Goal: Task Accomplishment & Management: Complete application form

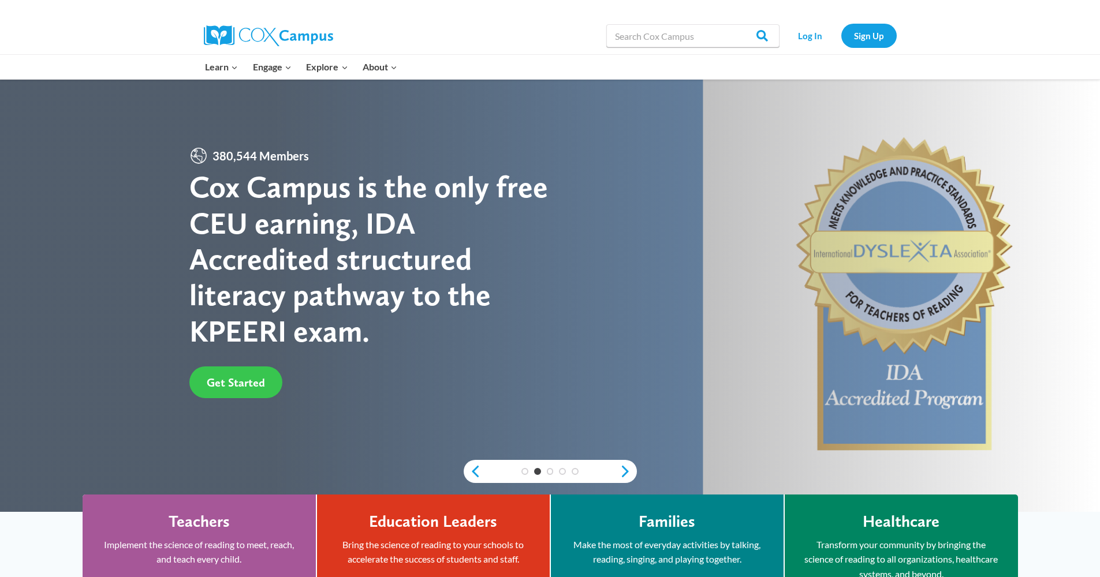
click at [241, 385] on span "Get Started" at bounding box center [236, 383] width 58 height 14
click at [860, 33] on link "Sign Up" at bounding box center [868, 36] width 55 height 24
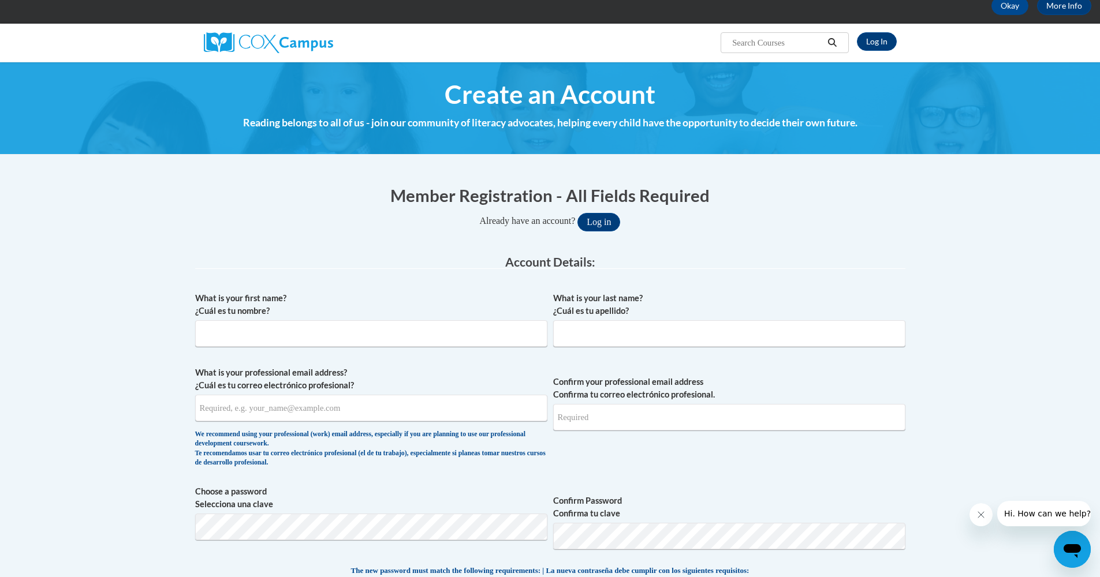
scroll to position [65, 0]
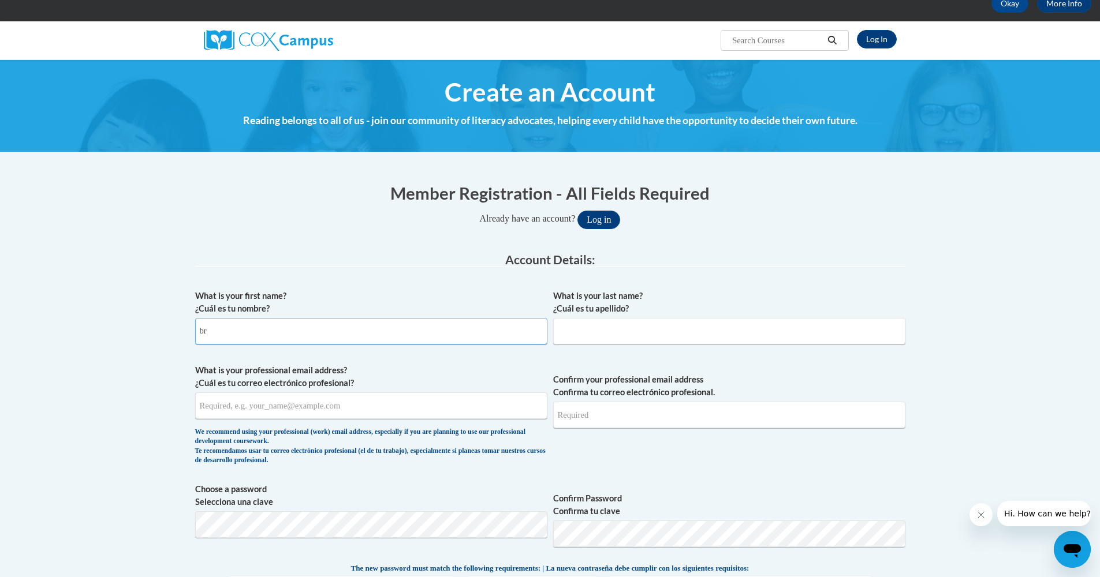
type input "b"
type input "[PERSON_NAME]"
type input "[EMAIL_ADDRESS][DOMAIN_NAME]"
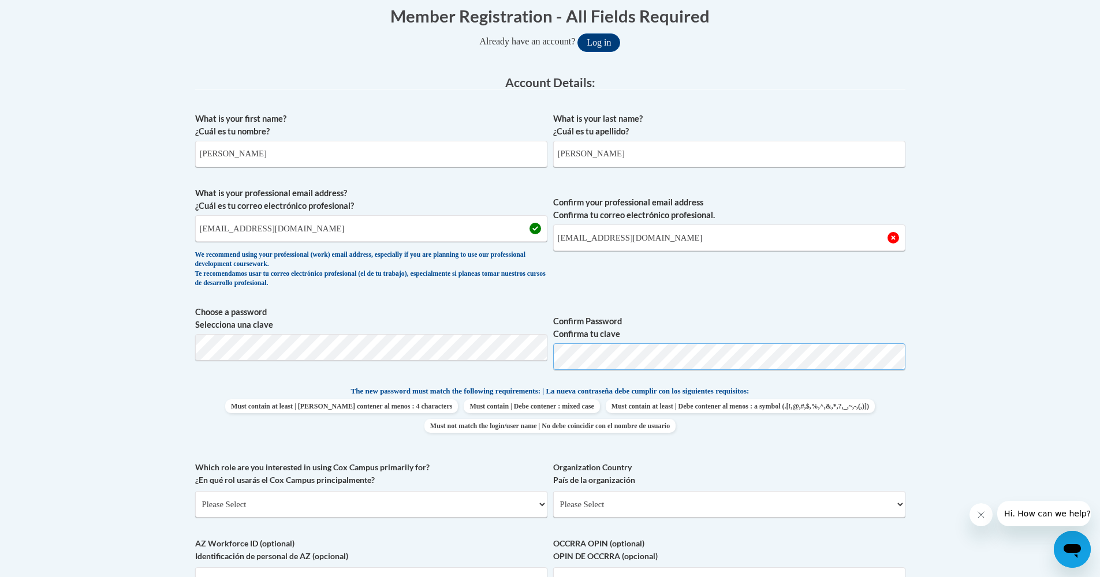
scroll to position [332, 0]
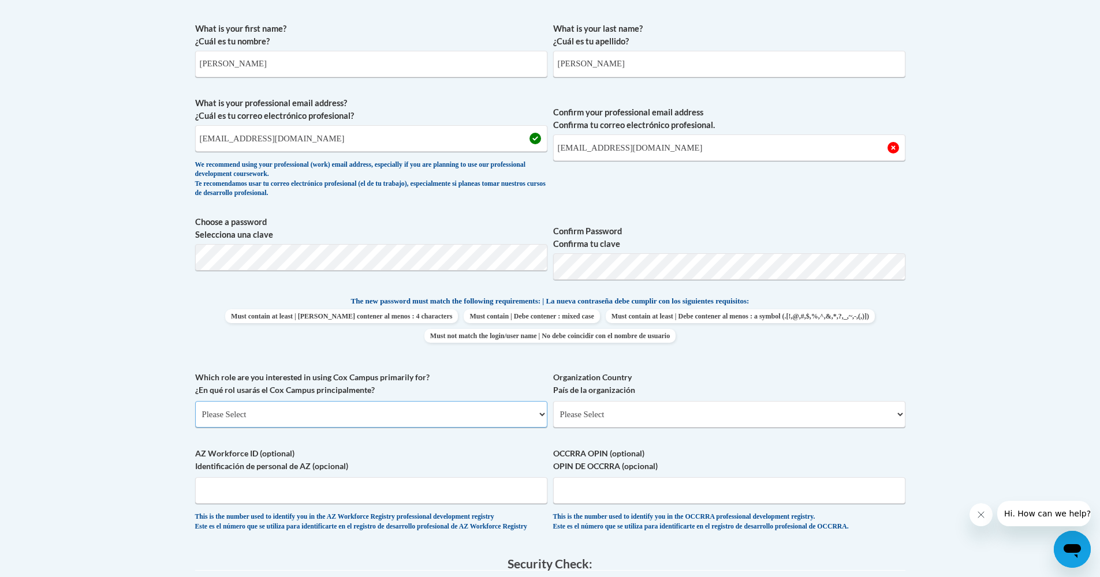
select select "5a18ea06-2b54-4451-96f2-d152daf9eac5"
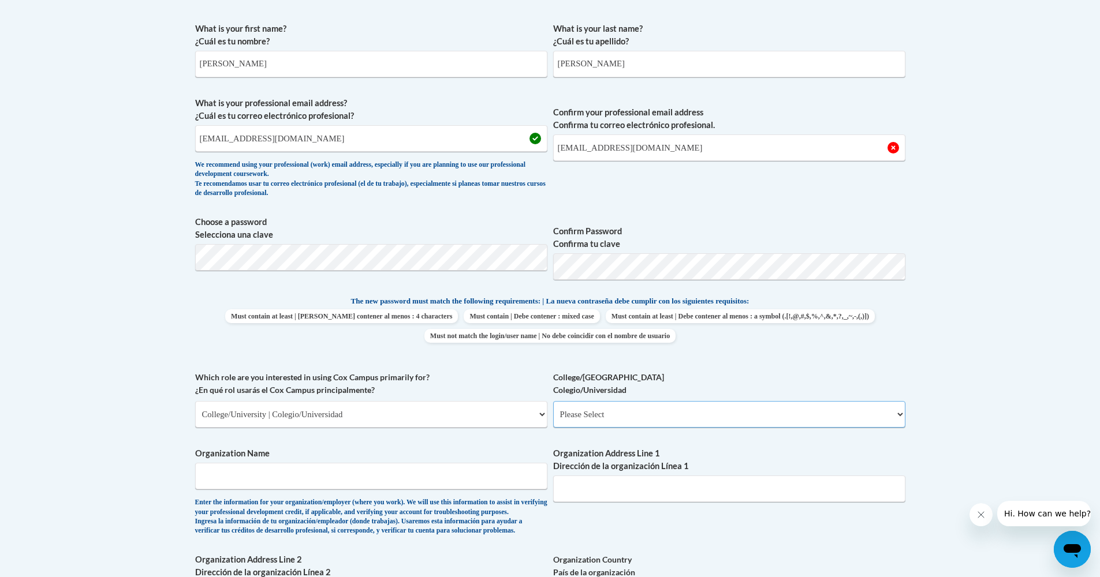
select select "99b32b07-cffc-426c-8bf6-0cd77760d84b"
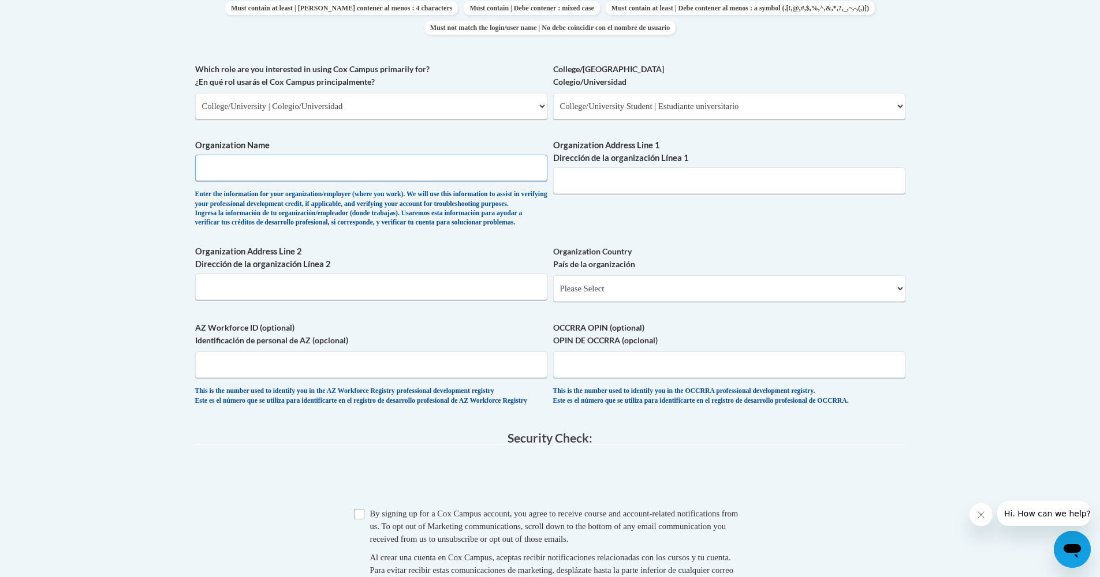
scroll to position [490, 0]
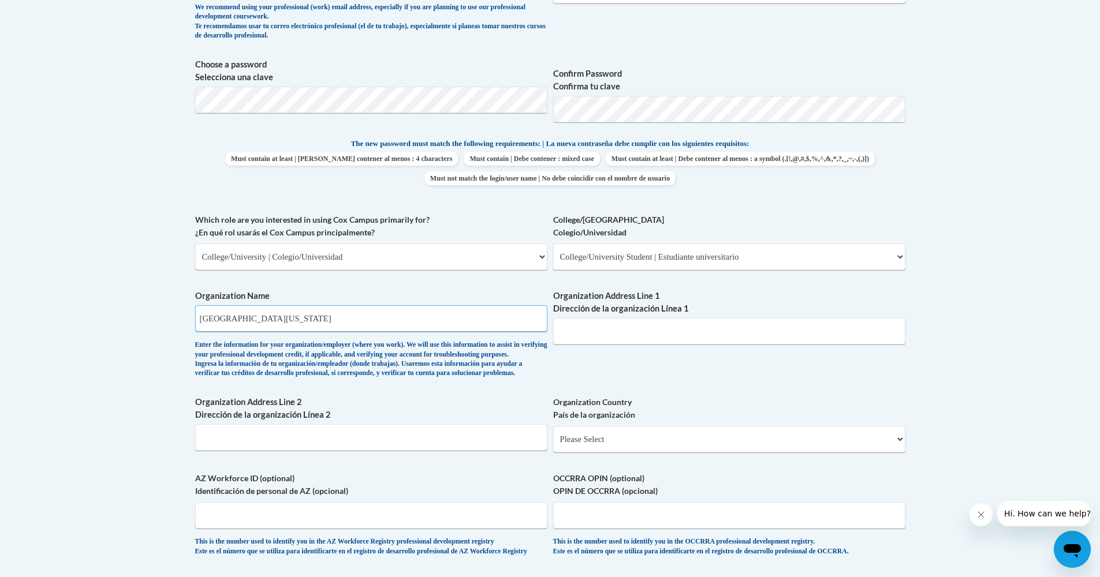
type input "[GEOGRAPHIC_DATA][US_STATE]"
select select "ad49bcad-a171-4b2e-b99c-48b446064914"
select select
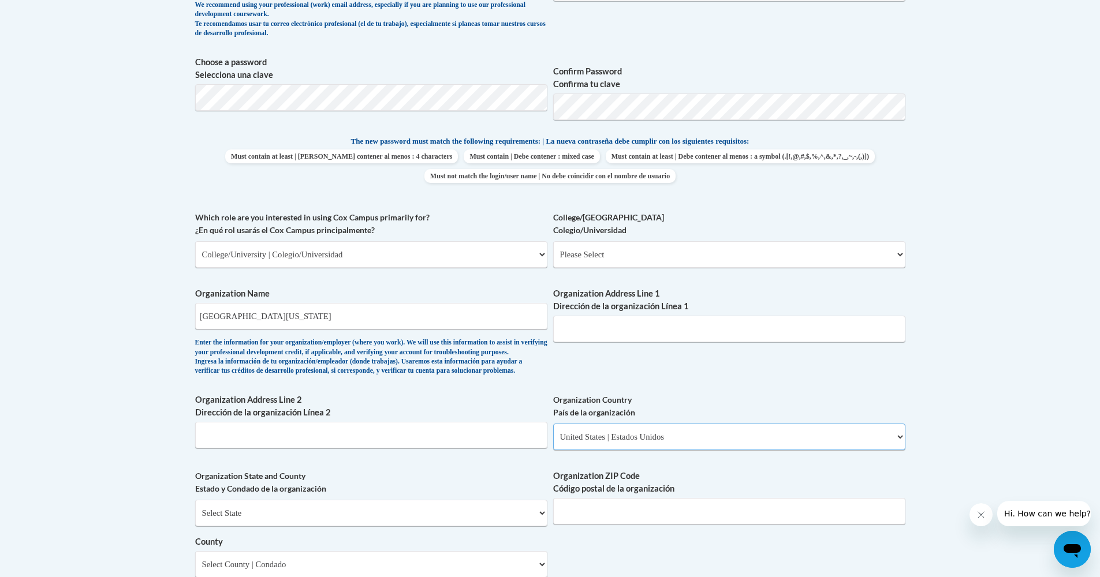
scroll to position [502, 0]
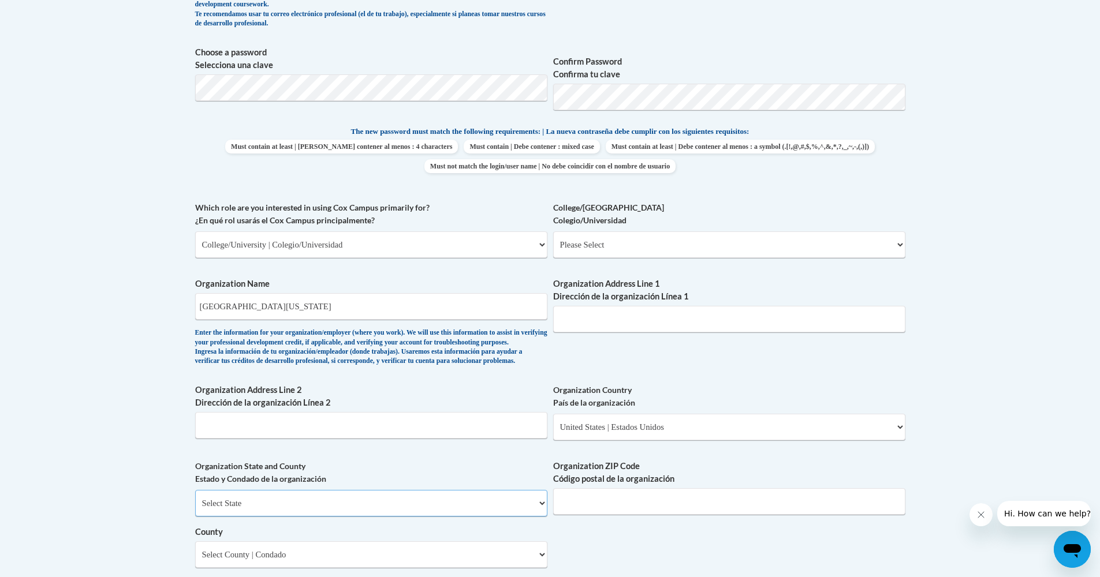
select select "[US_STATE]"
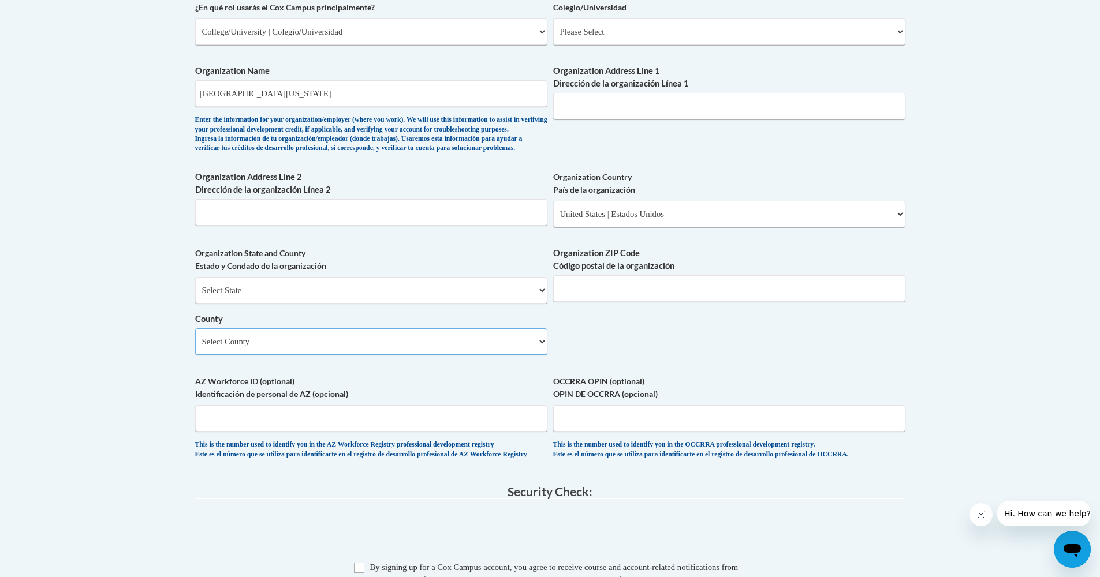
scroll to position [638, 0]
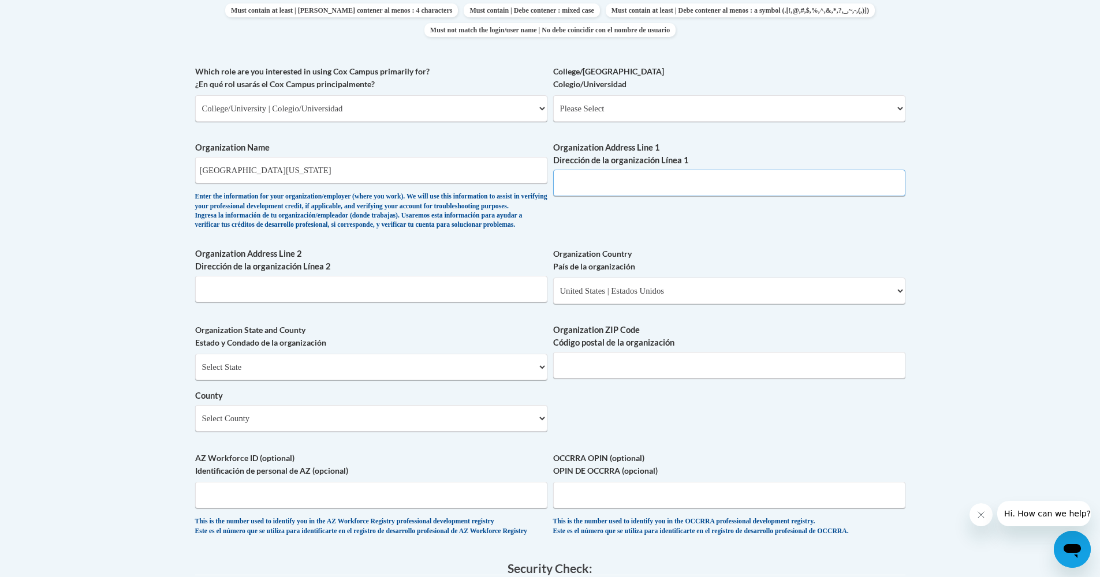
paste input "[STREET_ADDRESS],"
type input "[STREET_ADDRESS]"
paste input "35487"
type input "35487"
select select "Tuscaloosa"
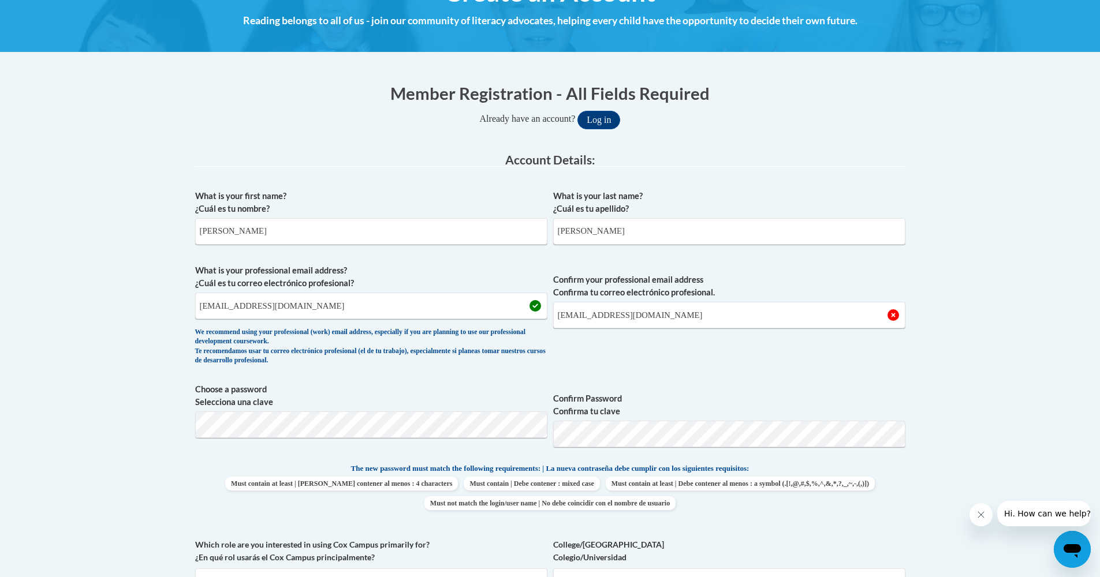
scroll to position [162, 0]
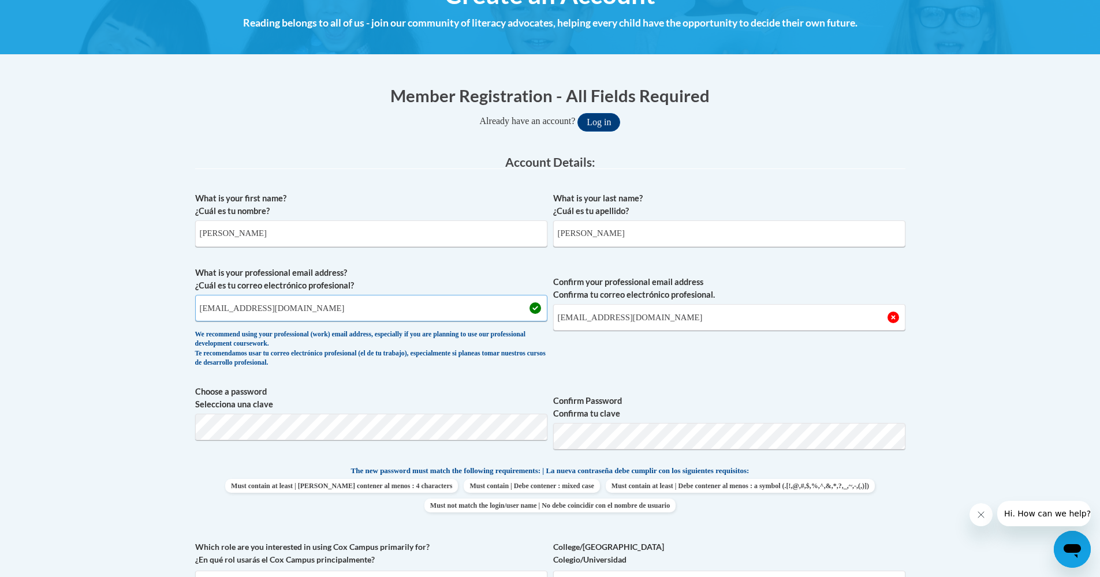
drag, startPoint x: 301, startPoint y: 305, endPoint x: 270, endPoint y: 307, distance: 31.2
click at [270, 307] on input "[EMAIL_ADDRESS][DOMAIN_NAME]" at bounding box center [371, 308] width 352 height 27
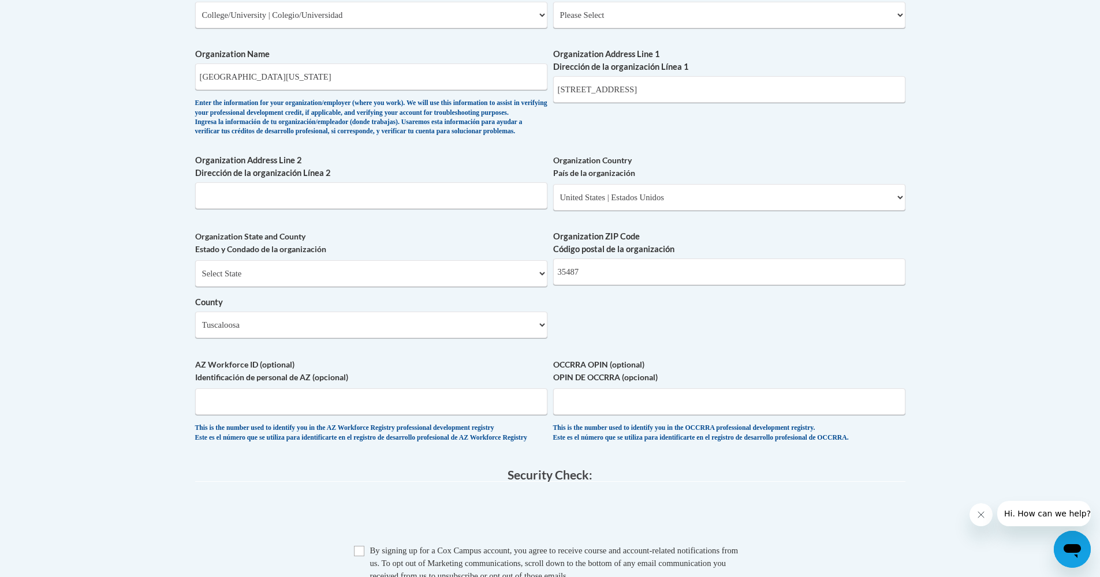
scroll to position [911, 0]
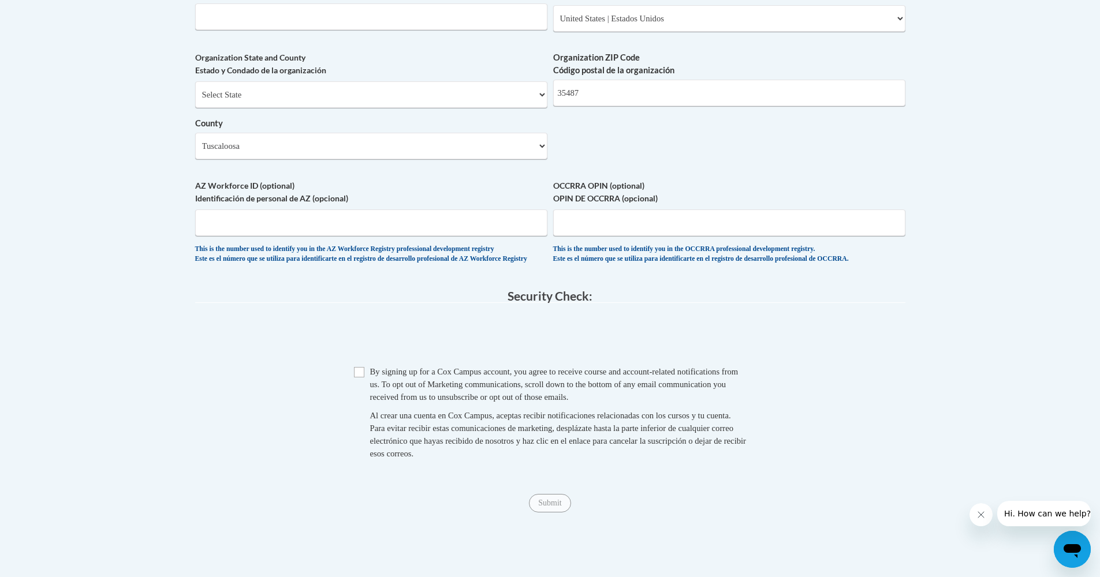
type input "[EMAIL_ADDRESS][DOMAIN_NAME]"
click at [357, 372] on input "Checkbox" at bounding box center [359, 372] width 10 height 10
checkbox input "true"
click at [557, 505] on input "Submit" at bounding box center [550, 503] width 42 height 18
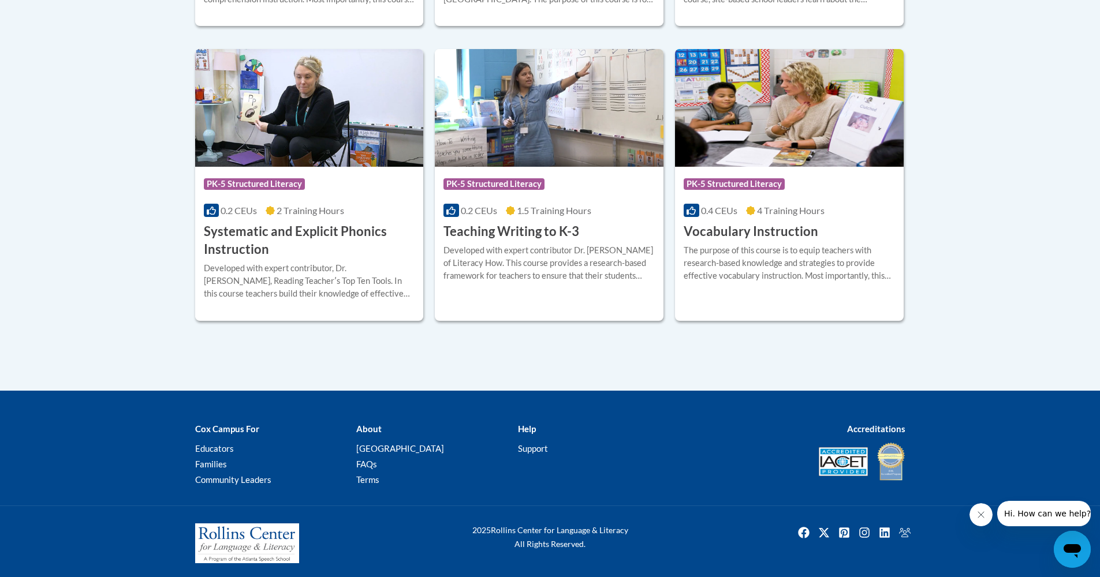
scroll to position [560, 0]
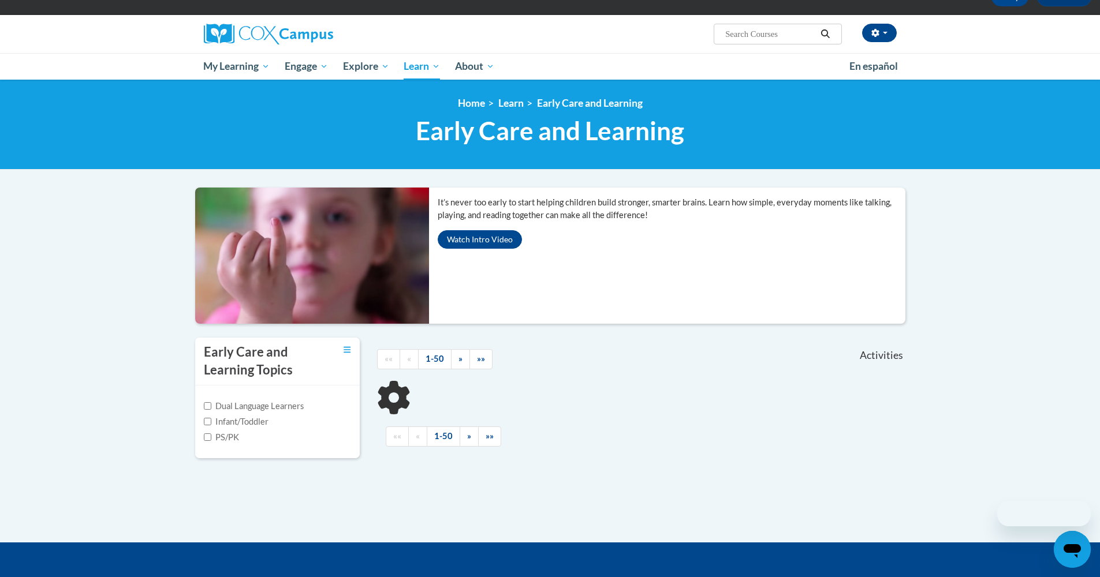
scroll to position [401, 0]
